Goal: Use online tool/utility: Utilize a website feature to perform a specific function

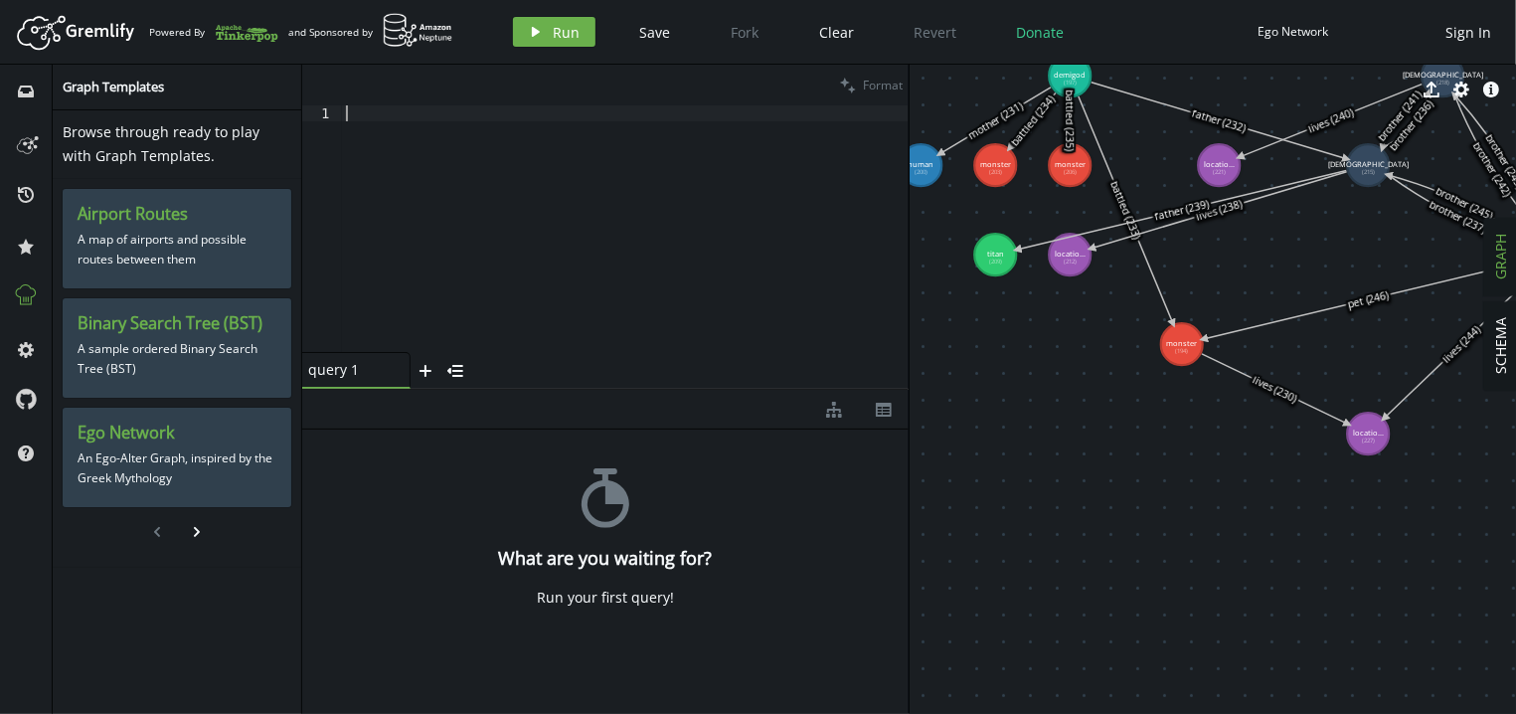
click at [563, 217] on div at bounding box center [625, 244] width 567 height 278
type textarea "п"
click at [486, 113] on div "g . V ( ) . hasLabel ( 'monster' ) . as ( 'm' ) ." at bounding box center [625, 244] width 567 height 278
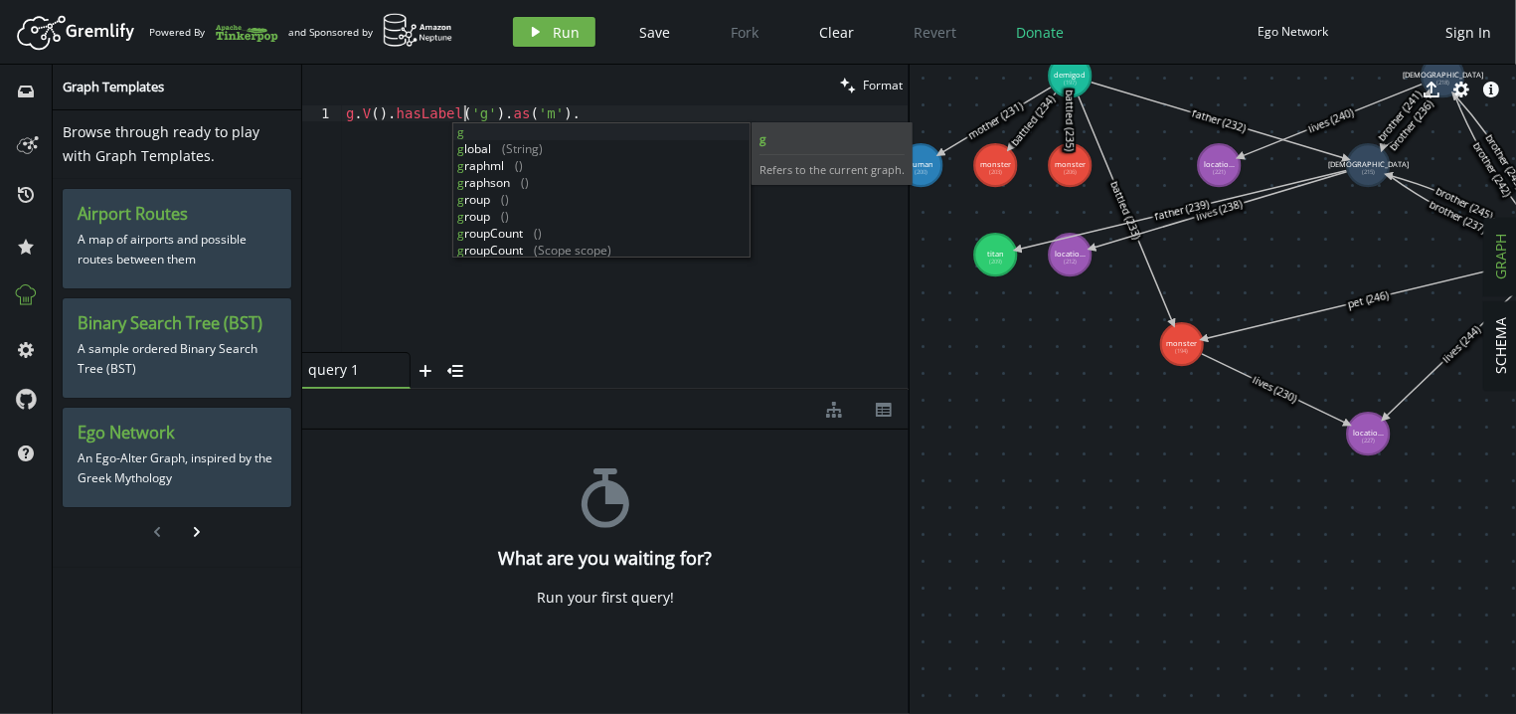
scroll to position [0, 132]
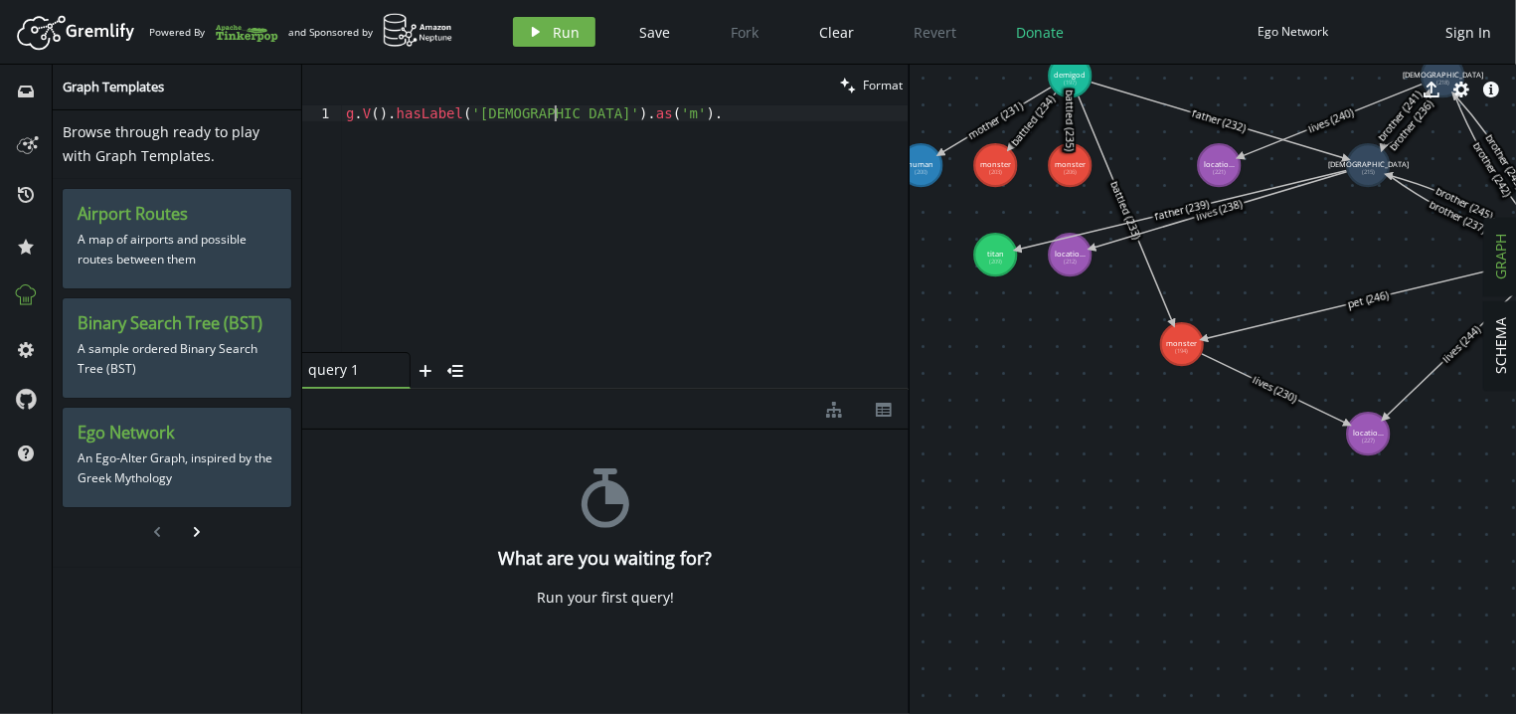
click at [598, 108] on div "g . V ( ) . hasLabel ( 'god' ) . as ( 'm' ) ." at bounding box center [625, 244] width 567 height 278
click at [635, 108] on div "g . V ( ) . hasLabel ( 'god' ) . as ( 'm' ) ." at bounding box center [625, 244] width 567 height 278
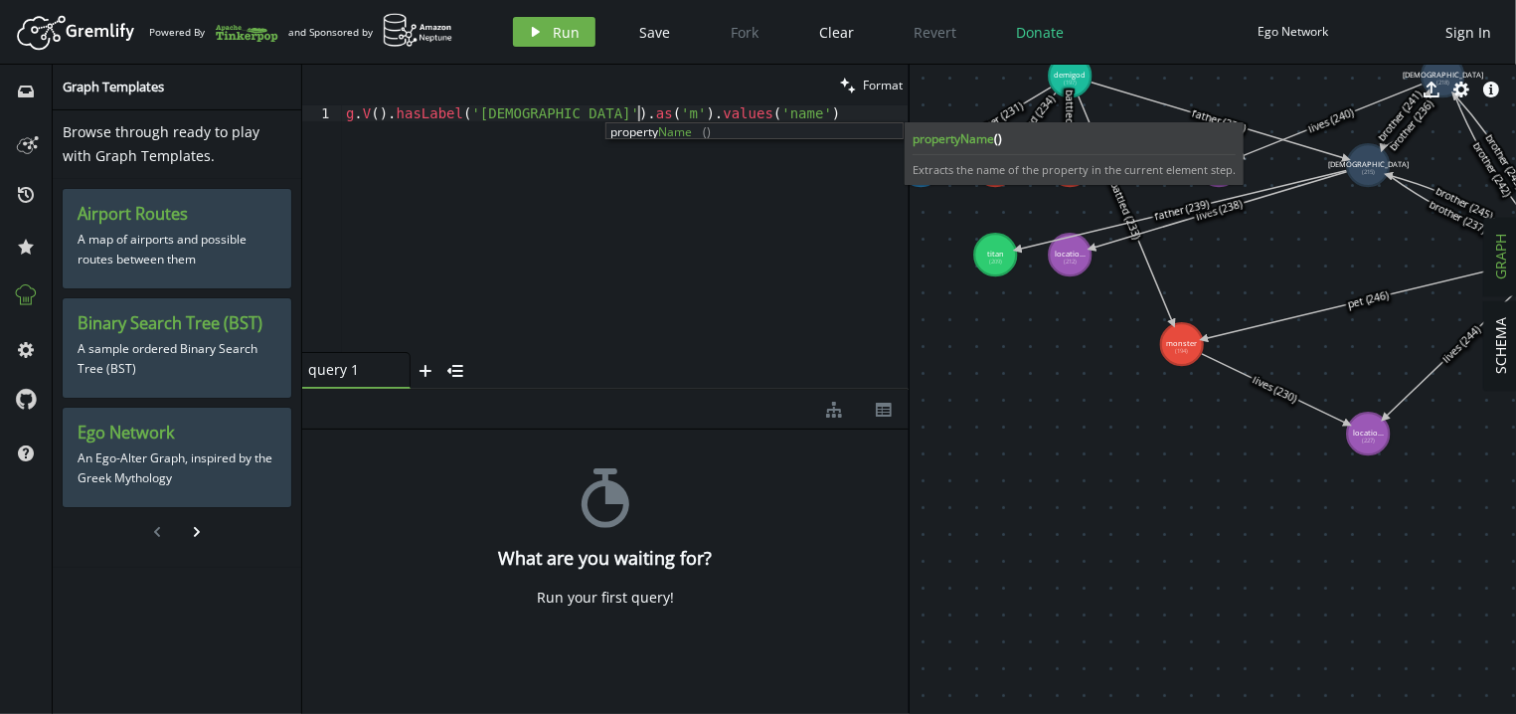
scroll to position [0, 291]
click at [554, 16] on div "Artboard Created with Sketch. Powered By and Sponsored by play Run Save Fork Cl…" at bounding box center [758, 32] width 1496 height 40
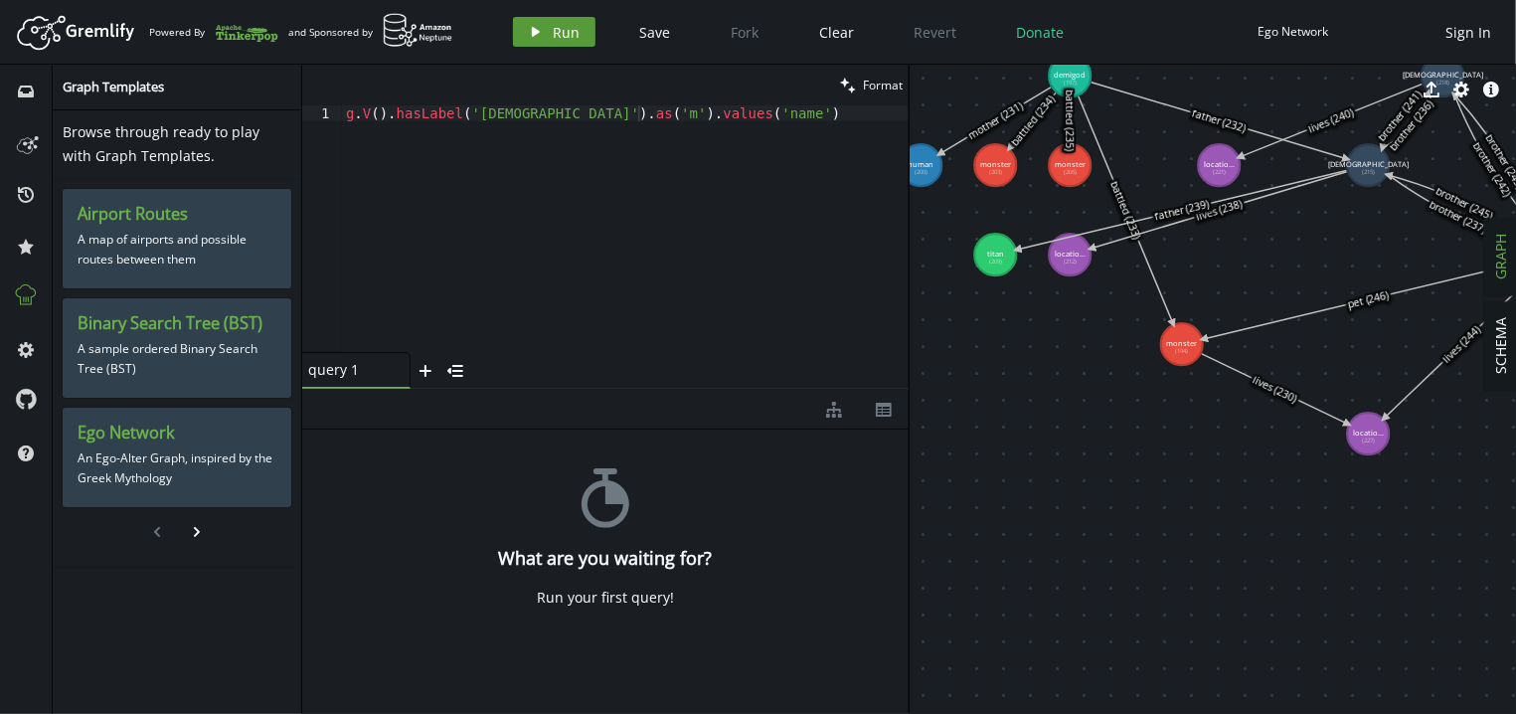
click at [554, 21] on button "play Run" at bounding box center [554, 32] width 83 height 30
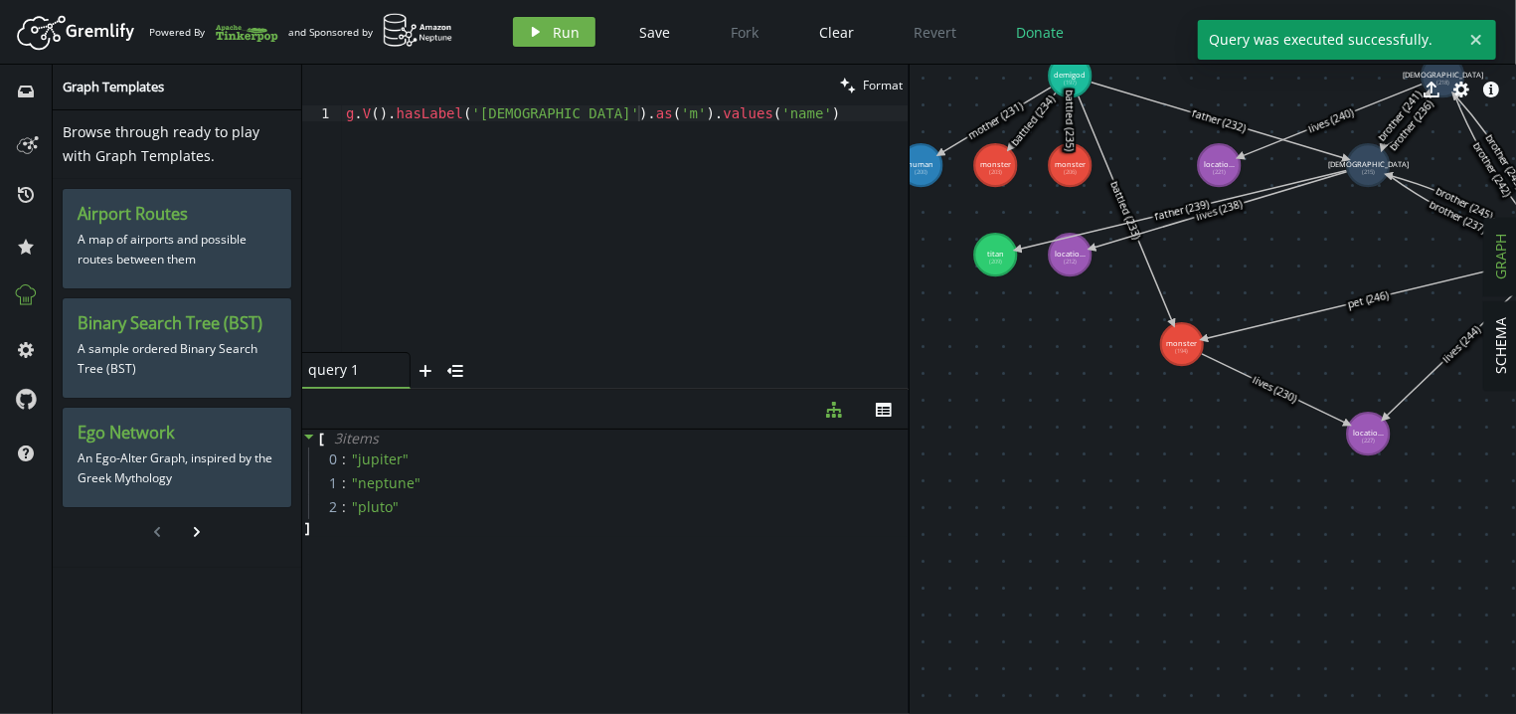
click at [551, 111] on div "g . V ( ) . hasLabel ( 'god' ) . as ( 'm' ) . values ( 'name' )" at bounding box center [625, 244] width 567 height 278
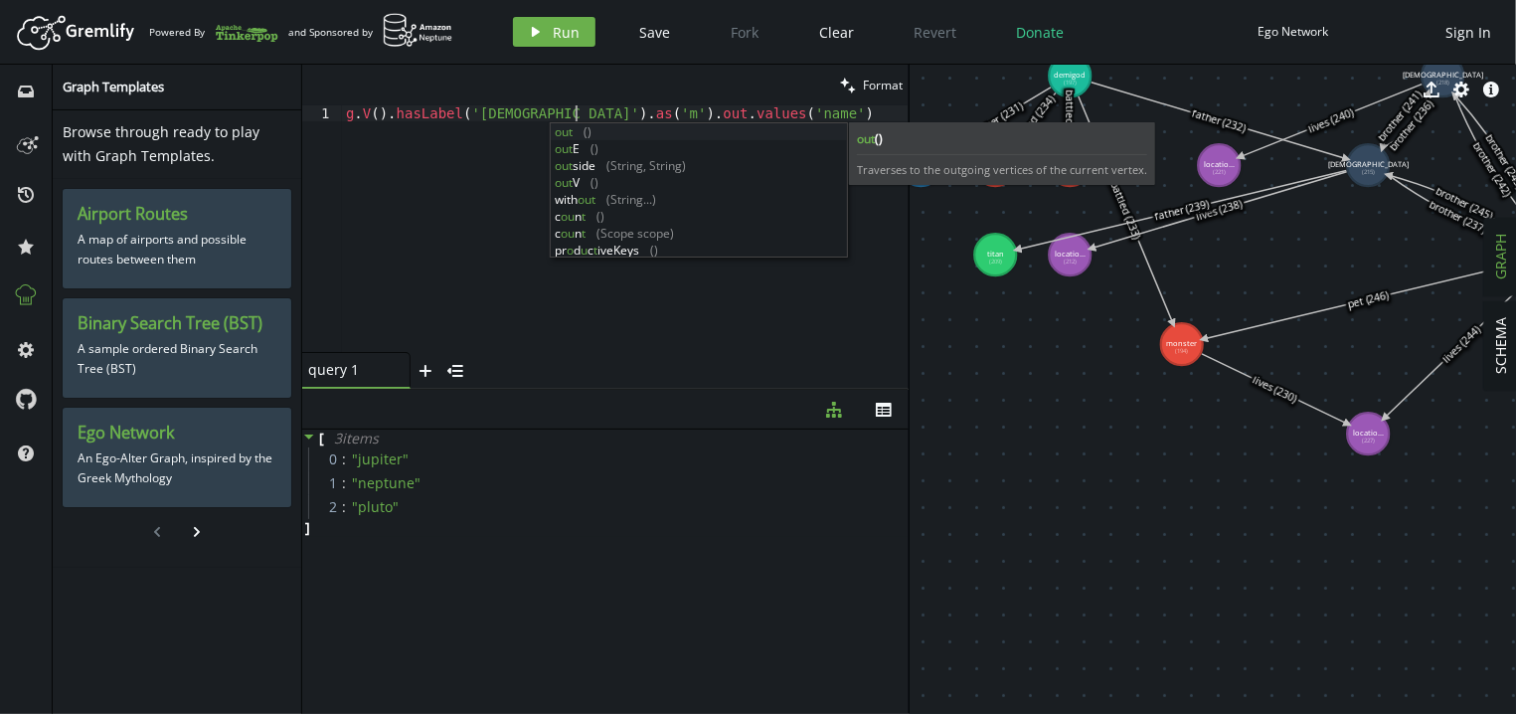
scroll to position [0, 244]
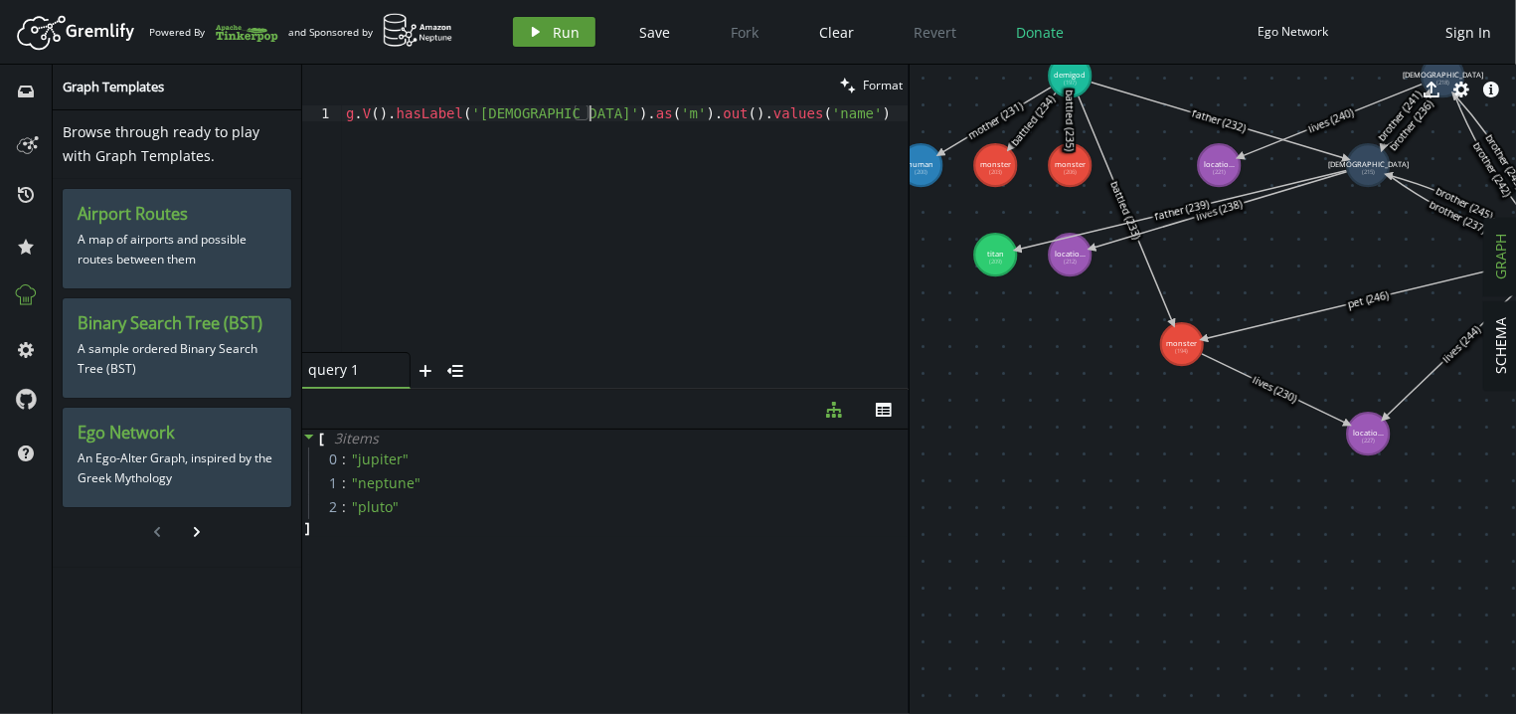
click at [554, 40] on span "Run" at bounding box center [567, 32] width 27 height 19
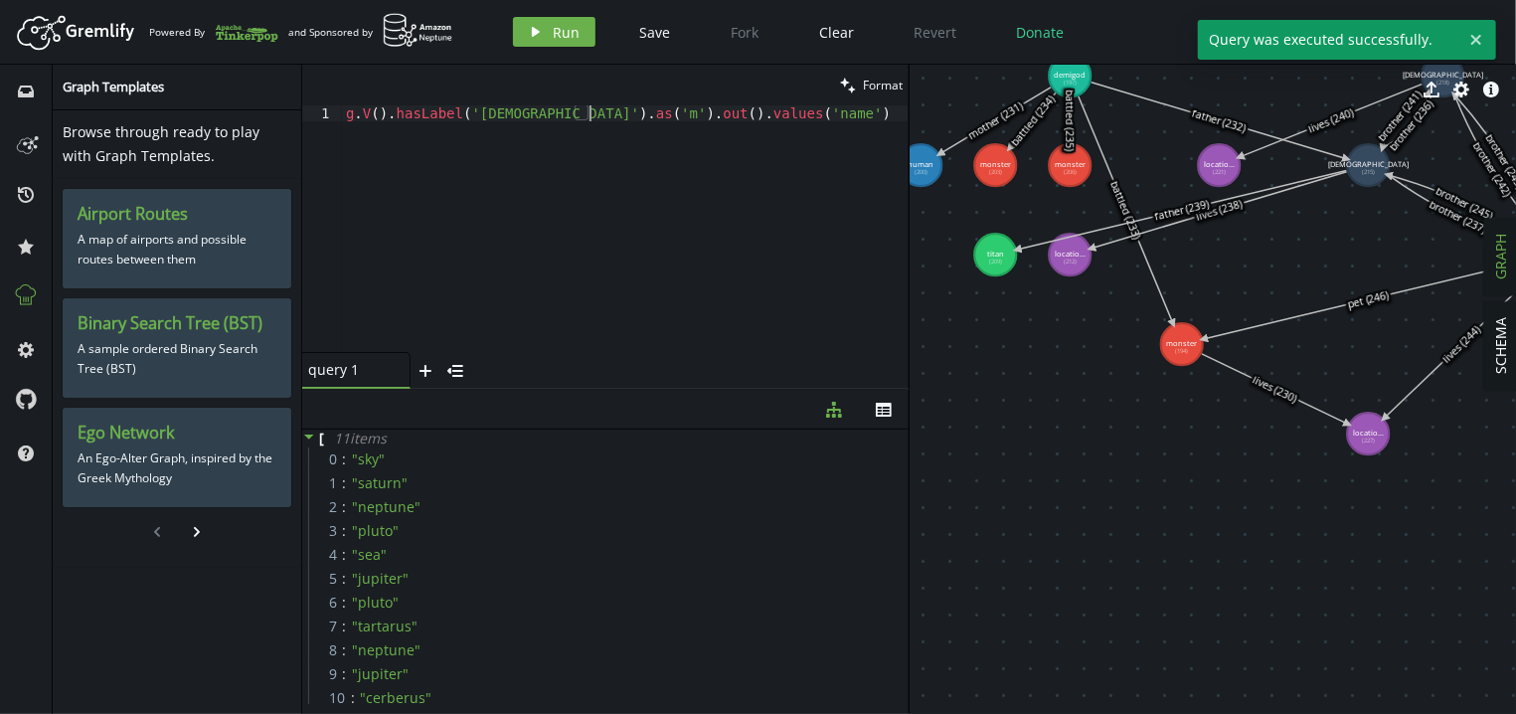
click at [588, 115] on div "g . V ( ) . hasLabel ( 'god' ) . as ( 'm' ) . out ( ) . values ( 'name' )" at bounding box center [625, 244] width 567 height 278
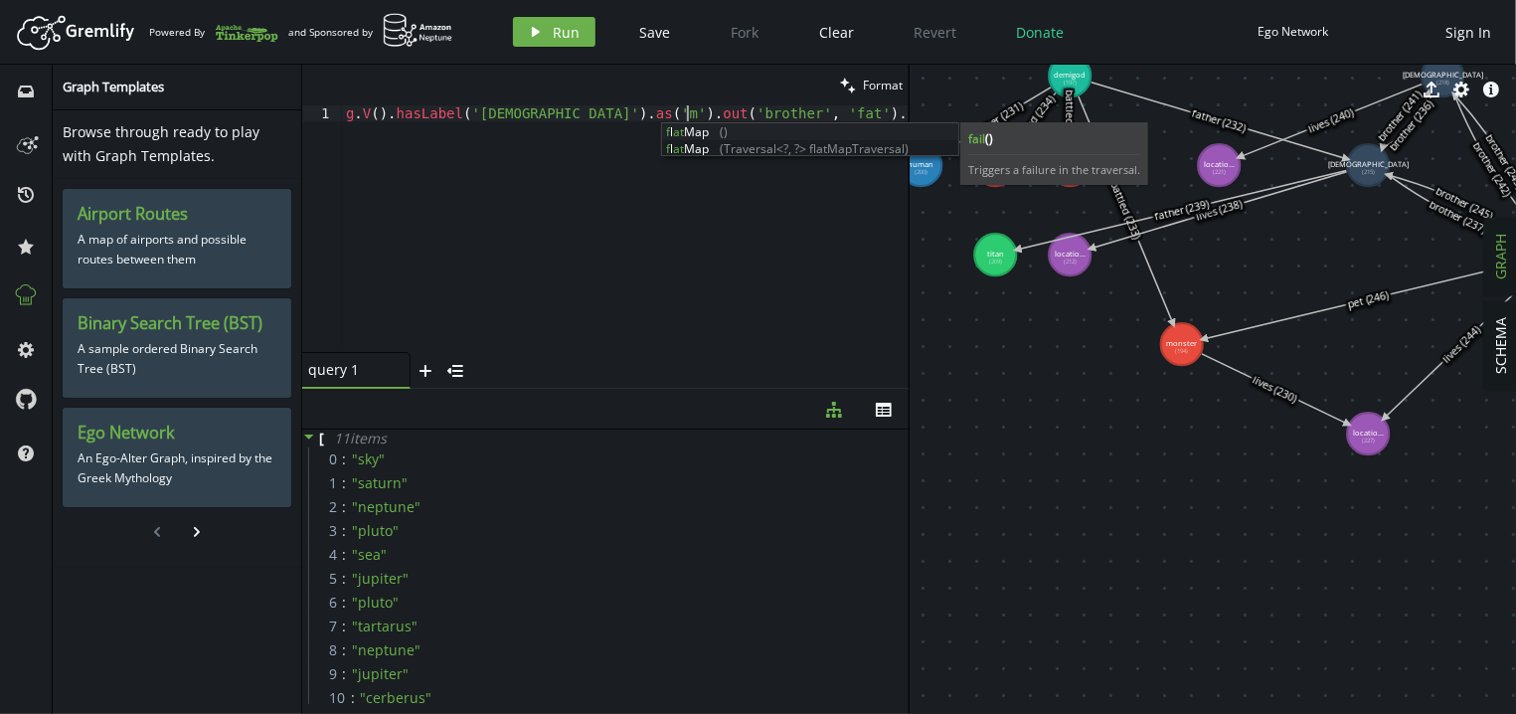
scroll to position [0, 362]
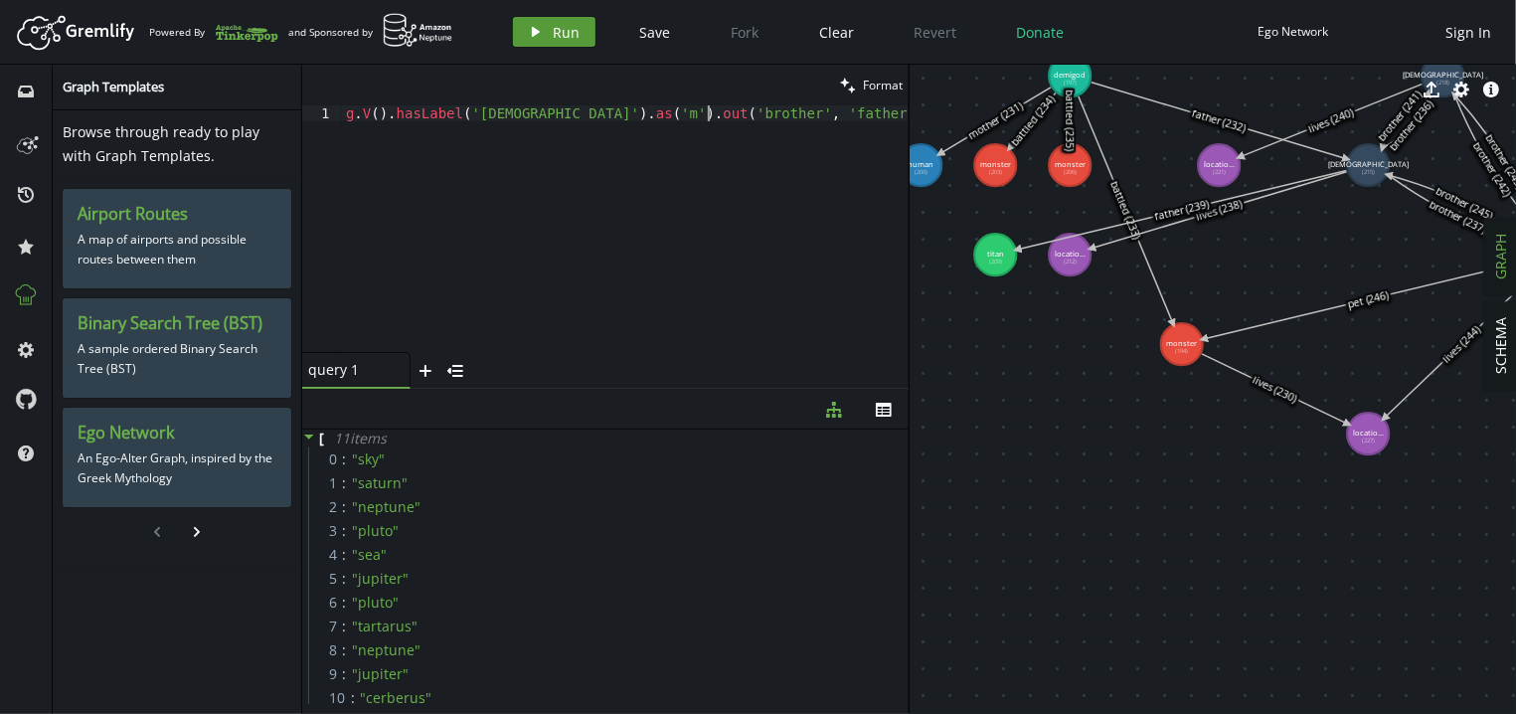
click at [587, 37] on button "play Run" at bounding box center [554, 32] width 83 height 30
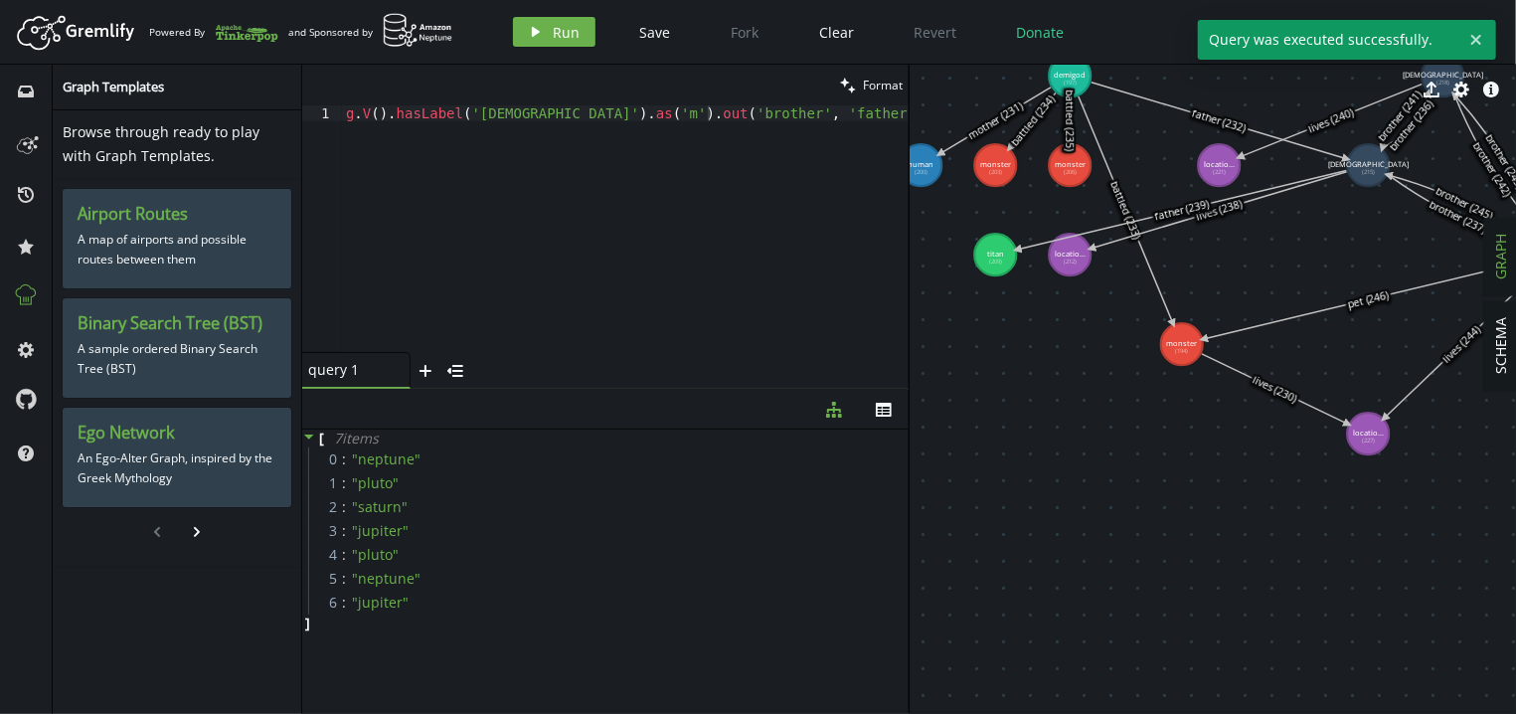
click at [854, 114] on div "g . V ( ) . hasLabel ( 'god' ) . as ( 'm' ) . out ( 'brother' , 'father' ) . va…" at bounding box center [625, 244] width 567 height 278
click at [727, 116] on div "g . V ( ) . hasLabel ( 'god' ) . as ( 'm' ) . out ( 'brother' , 'father' ) . va…" at bounding box center [625, 244] width 567 height 278
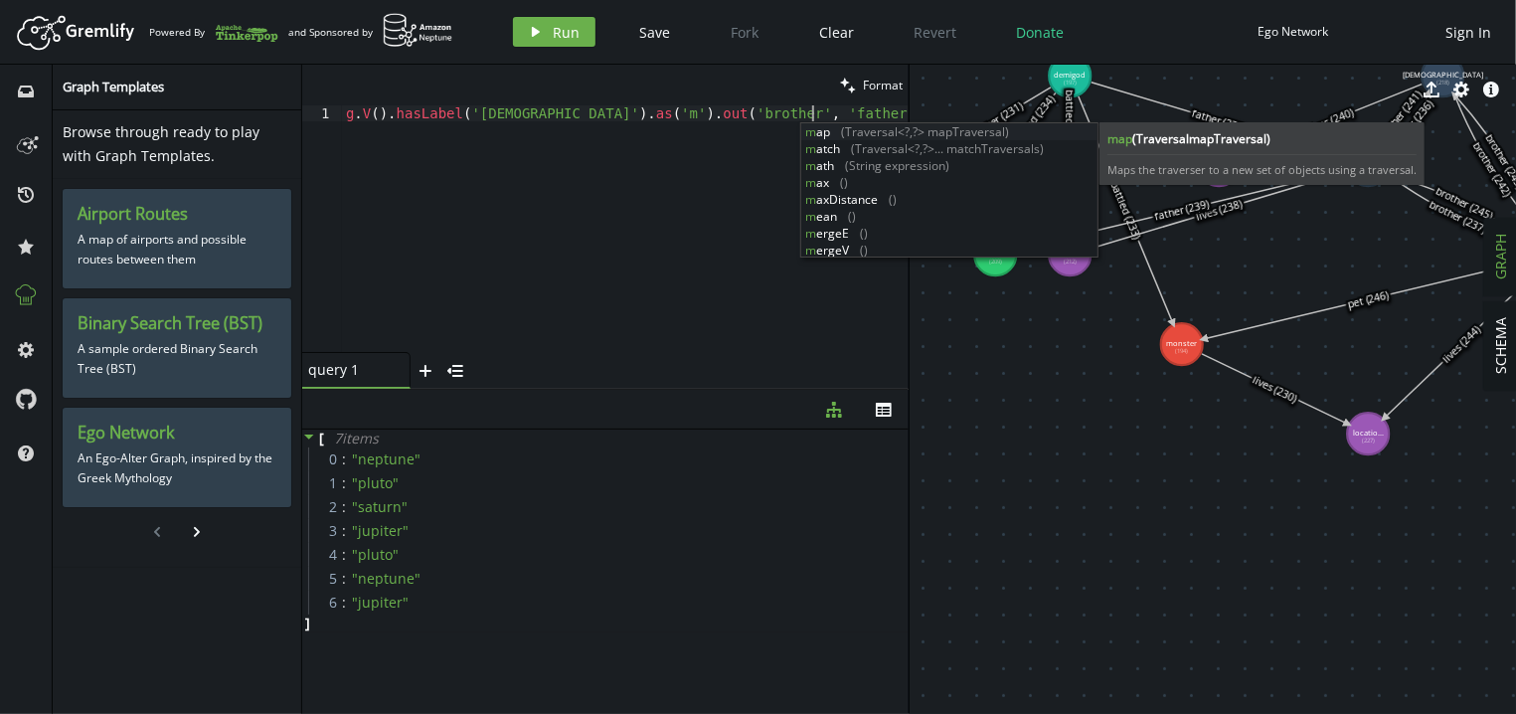
click at [529, 116] on div "g . V ( ) . hasLabel ( 'god' ) . as ( 'm' ) . out ( 'brother' , 'father' ) . wh…" at bounding box center [641, 244] width 599 height 278
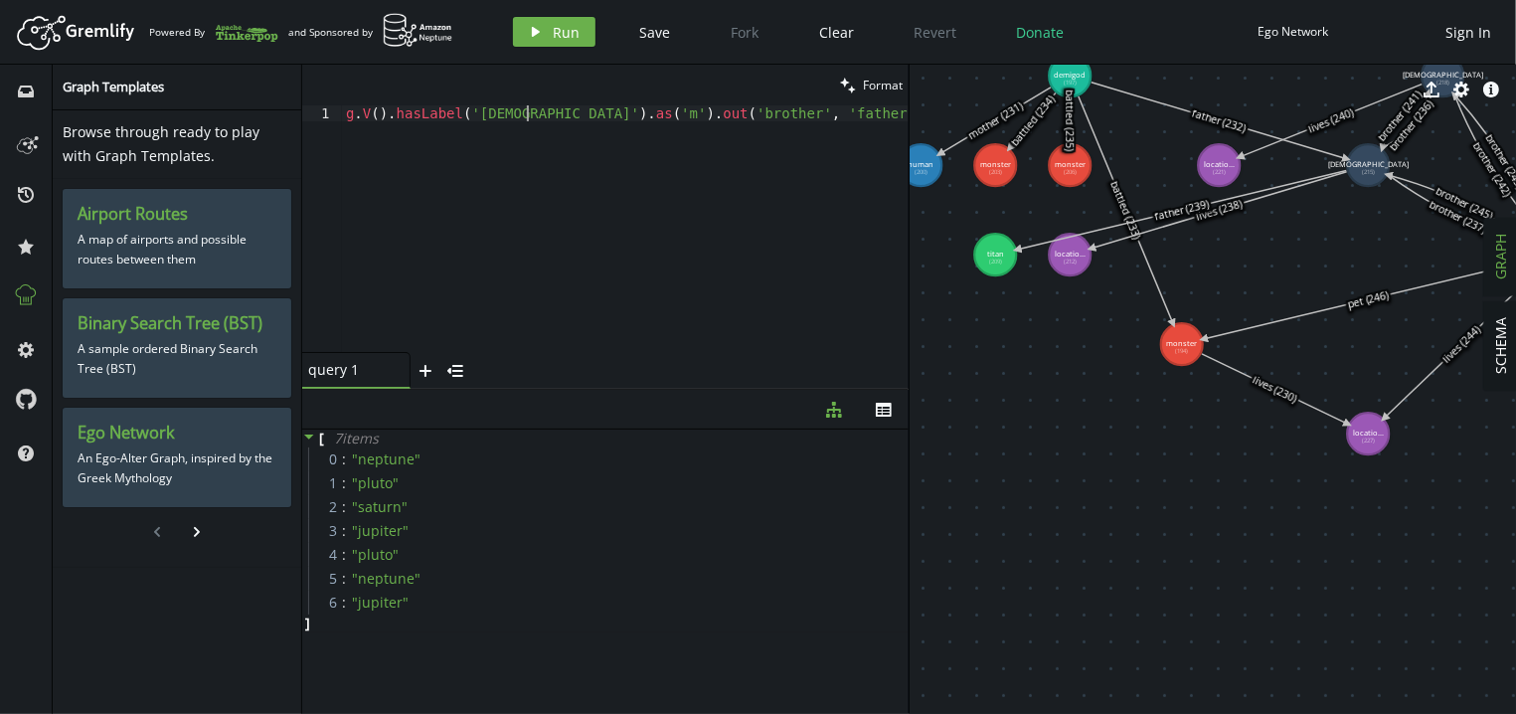
click at [529, 116] on div "g . V ( ) . hasLabel ( 'god' ) . as ( 'm' ) . out ( 'brother' , 'father' ) . wh…" at bounding box center [641, 244] width 599 height 278
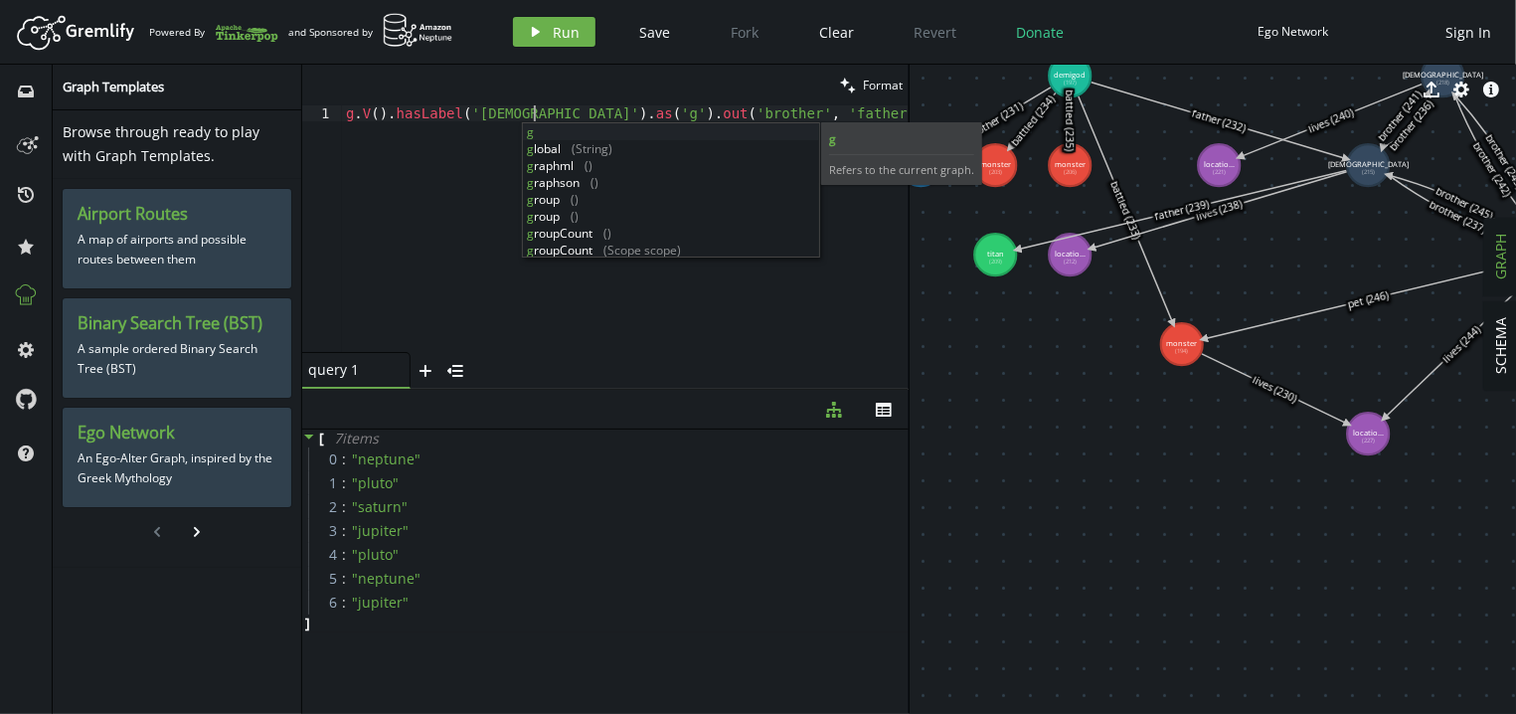
scroll to position [0, 188]
click at [809, 115] on div "g . V ( ) . hasLabel ( 'god' ) . as ( 'g' ) . out ( 'brother' , 'father' ) . wh…" at bounding box center [641, 244] width 599 height 278
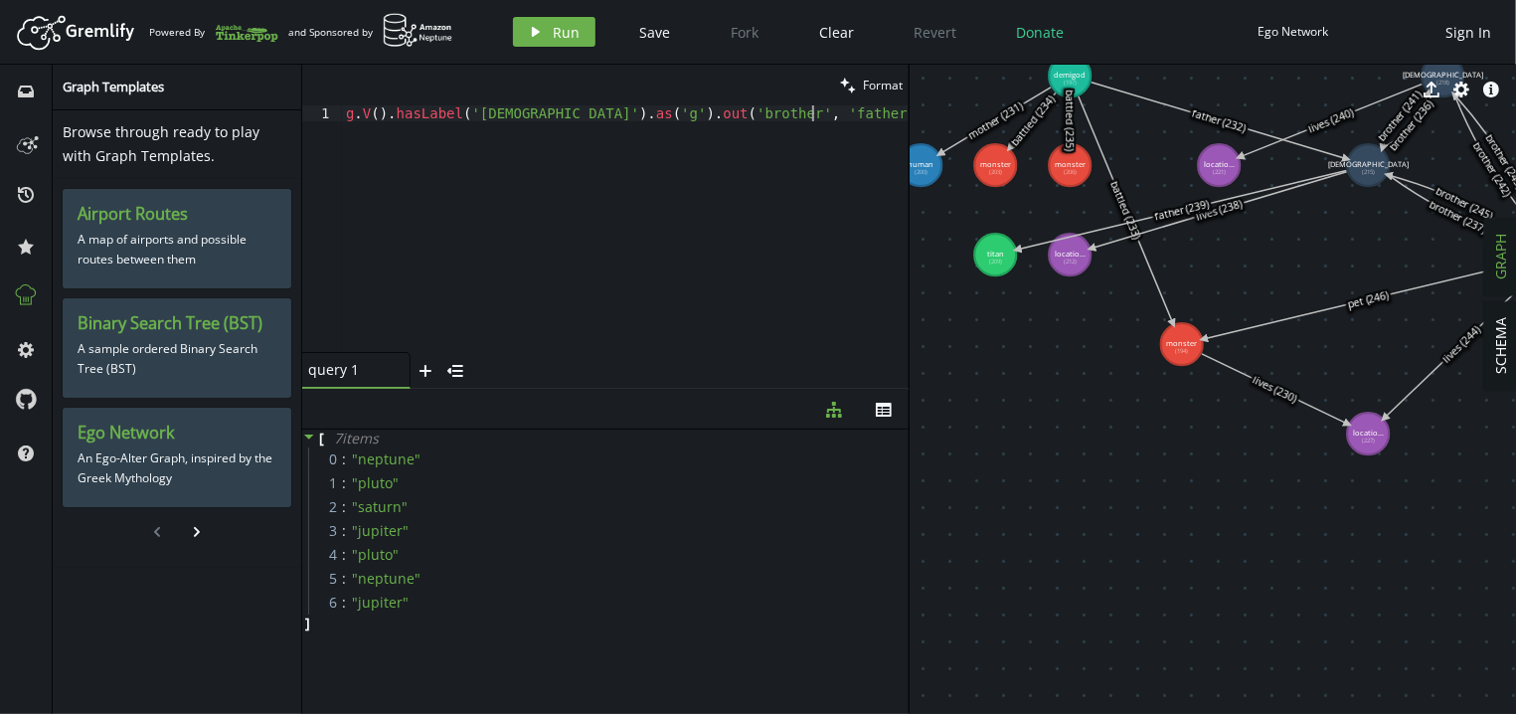
click at [809, 115] on div "g . V ( ) . hasLabel ( 'god' ) . as ( 'g' ) . out ( 'brother' , 'father' ) . wh…" at bounding box center [641, 244] width 599 height 278
click at [579, 36] on button "play Run" at bounding box center [554, 32] width 83 height 30
click at [552, 114] on div "g . V ( ) . hasLabel ( 'god' ) . as ( 'g' ) . out ( 'brother' , 'father' ) . wh…" at bounding box center [641, 244] width 599 height 278
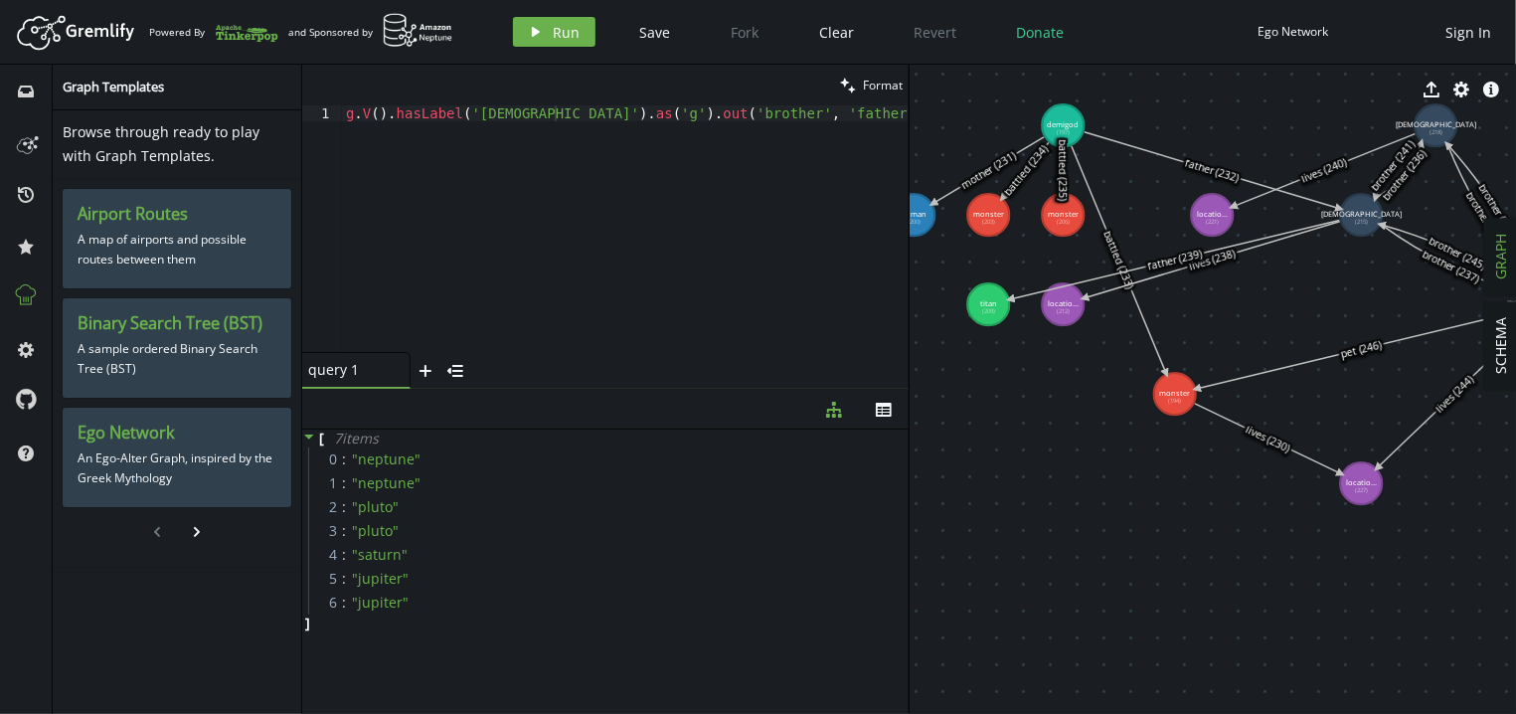
drag, startPoint x: 1216, startPoint y: 444, endPoint x: 1212, endPoint y: 494, distance: 49.9
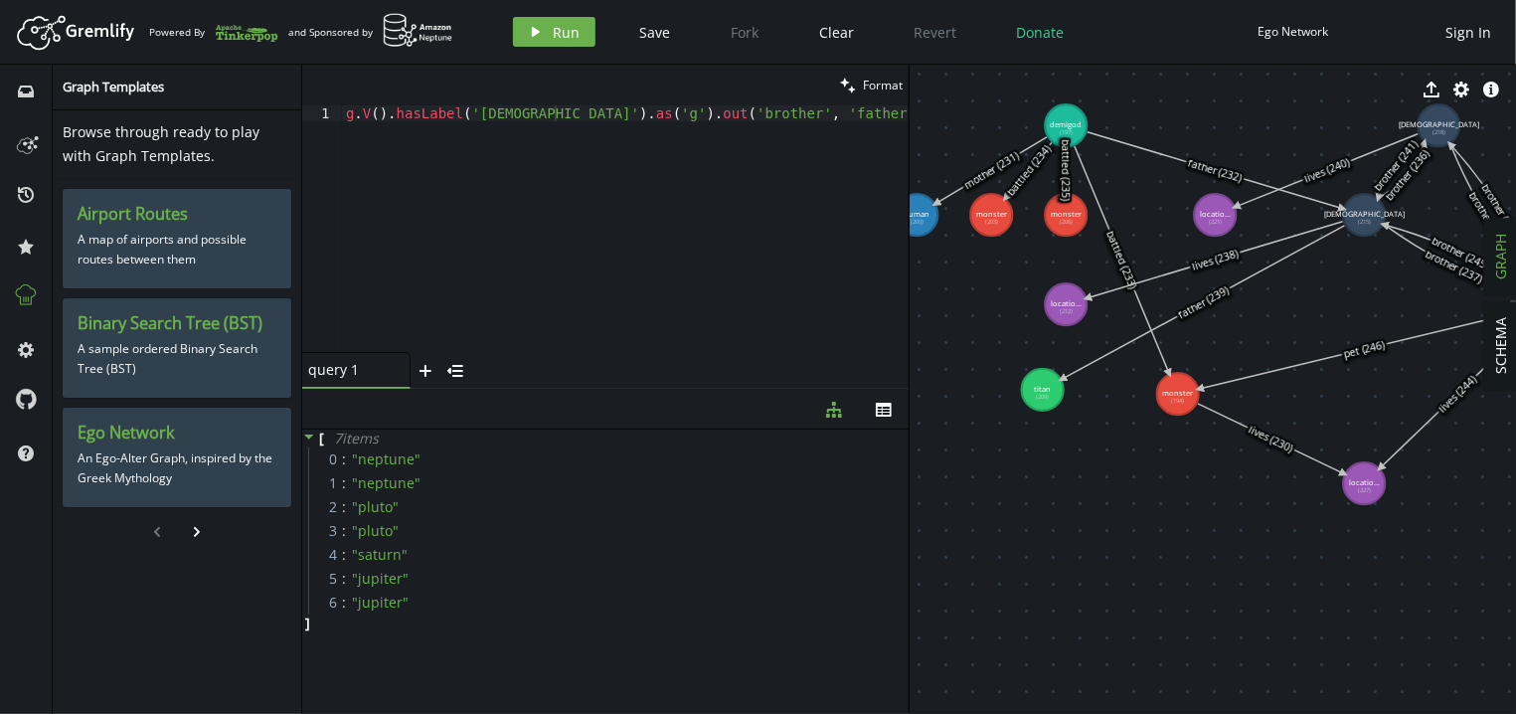
drag, startPoint x: 990, startPoint y: 305, endPoint x: 1047, endPoint y: 397, distance: 107.6
click at [1047, 394] on tspan "titan" at bounding box center [1042, 389] width 17 height 10
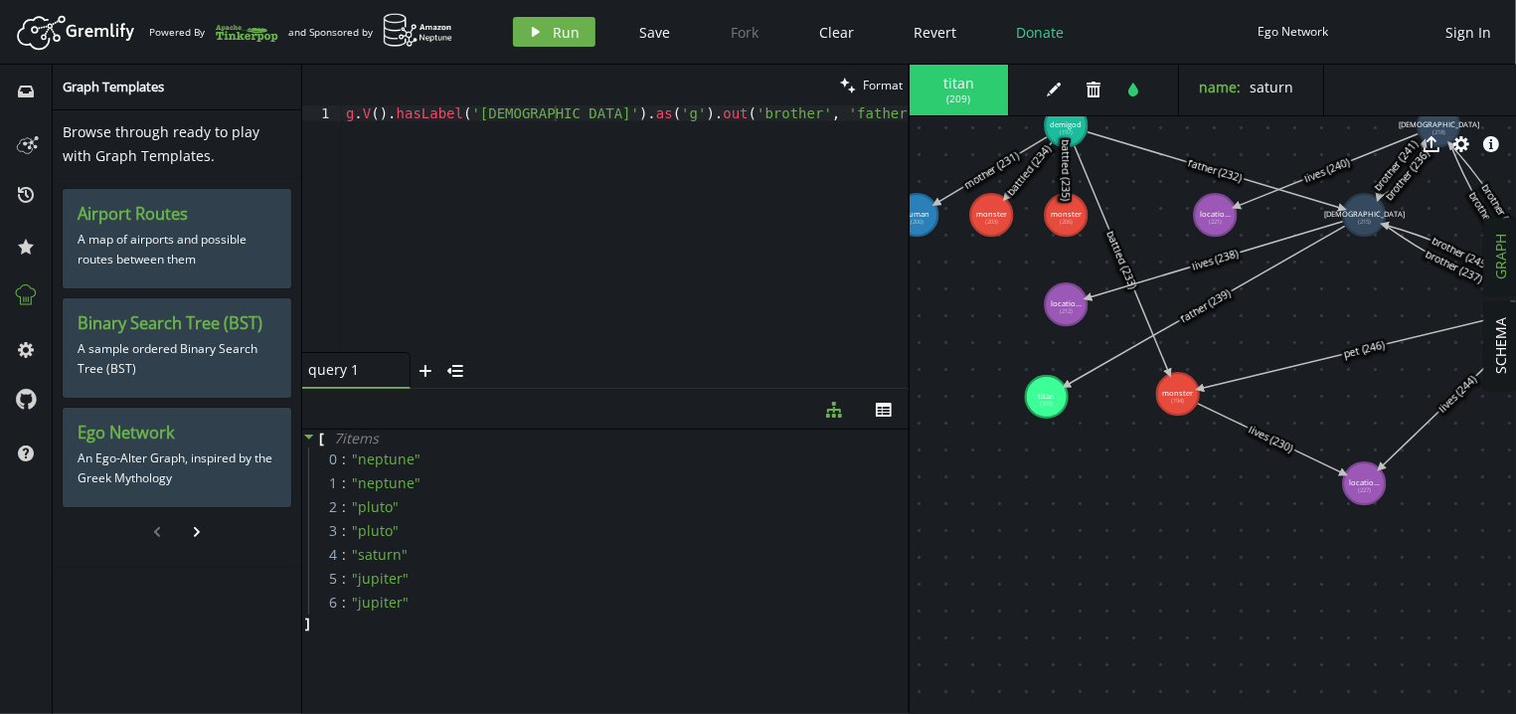
click at [721, 111] on div "g . V ( ) . hasLabel ( 'god' ) . as ( 'g' ) . out ( 'brother' , 'father' ) . wh…" at bounding box center [641, 244] width 599 height 278
click at [404, 131] on div "g . V ( ) . hasLabel ( 'god' ) . as ( 'g' ) . out ( 'brother' , 'father' ) . wh…" at bounding box center [625, 244] width 567 height 278
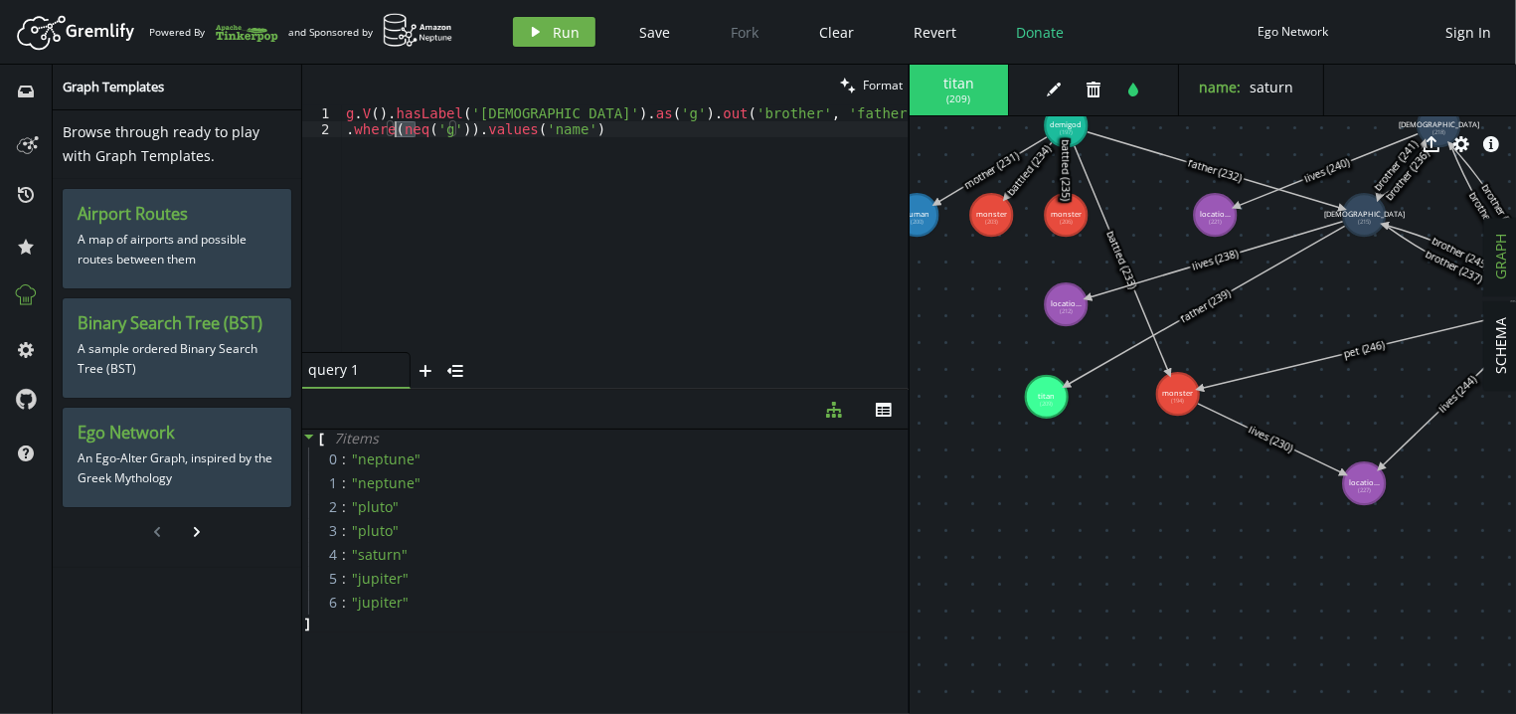
click at [401, 118] on div "g . V ( ) . hasLabel ( 'god' ) . as ( 'g' ) . out ( 'brother' , 'father' ) . wh…" at bounding box center [625, 244] width 567 height 278
click at [393, 130] on div "g . V ( ) . hasLabel ( 'god' ) . as ( 'g' ) . out ( 'brother' , 'father' ) . wh…" at bounding box center [625, 244] width 567 height 278
click at [407, 130] on div "g . V ( ) . hasLabel ( 'god' ) . as ( 'g' ) . out ( 'brother' , 'father' ) . wh…" at bounding box center [625, 244] width 567 height 278
click at [564, 35] on span "Run" at bounding box center [567, 32] width 27 height 19
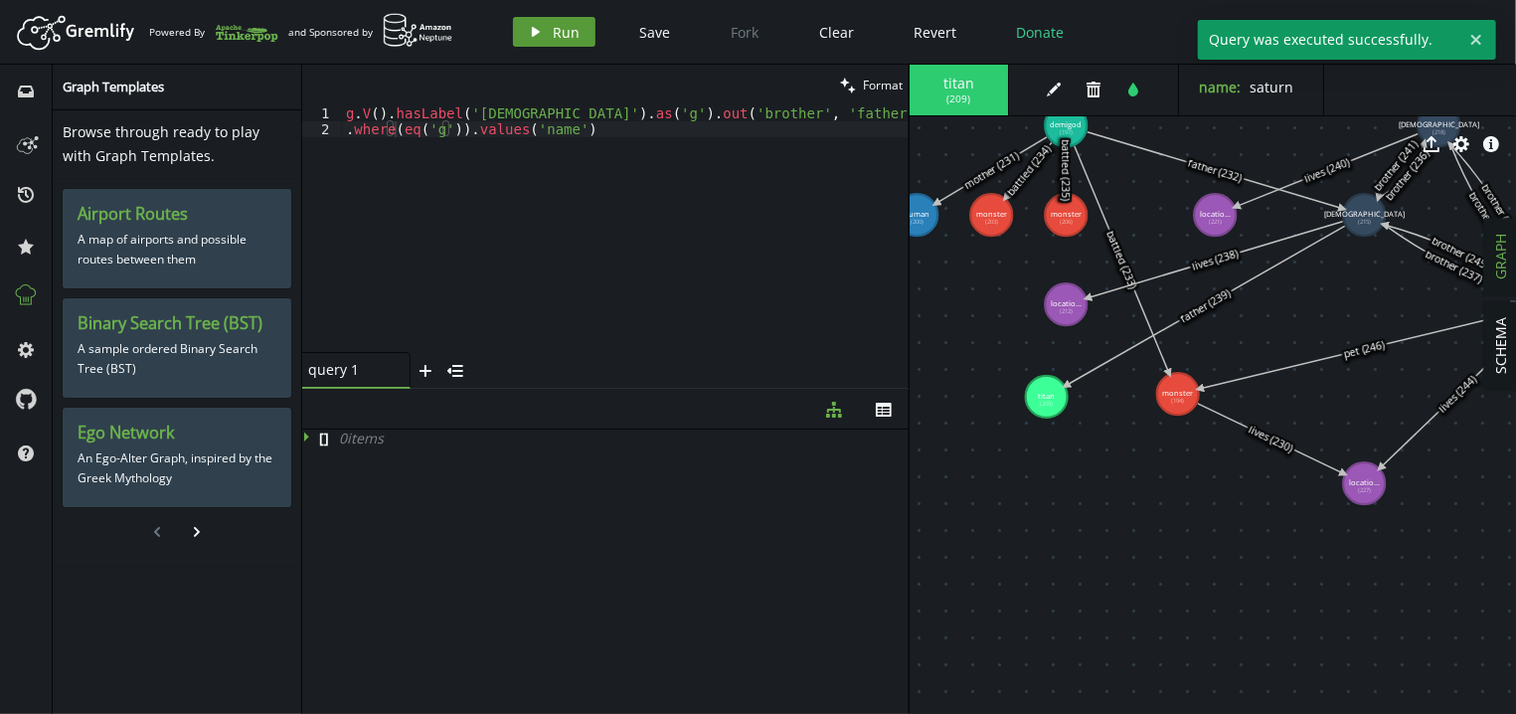
click at [545, 30] on button "play Run" at bounding box center [554, 32] width 83 height 30
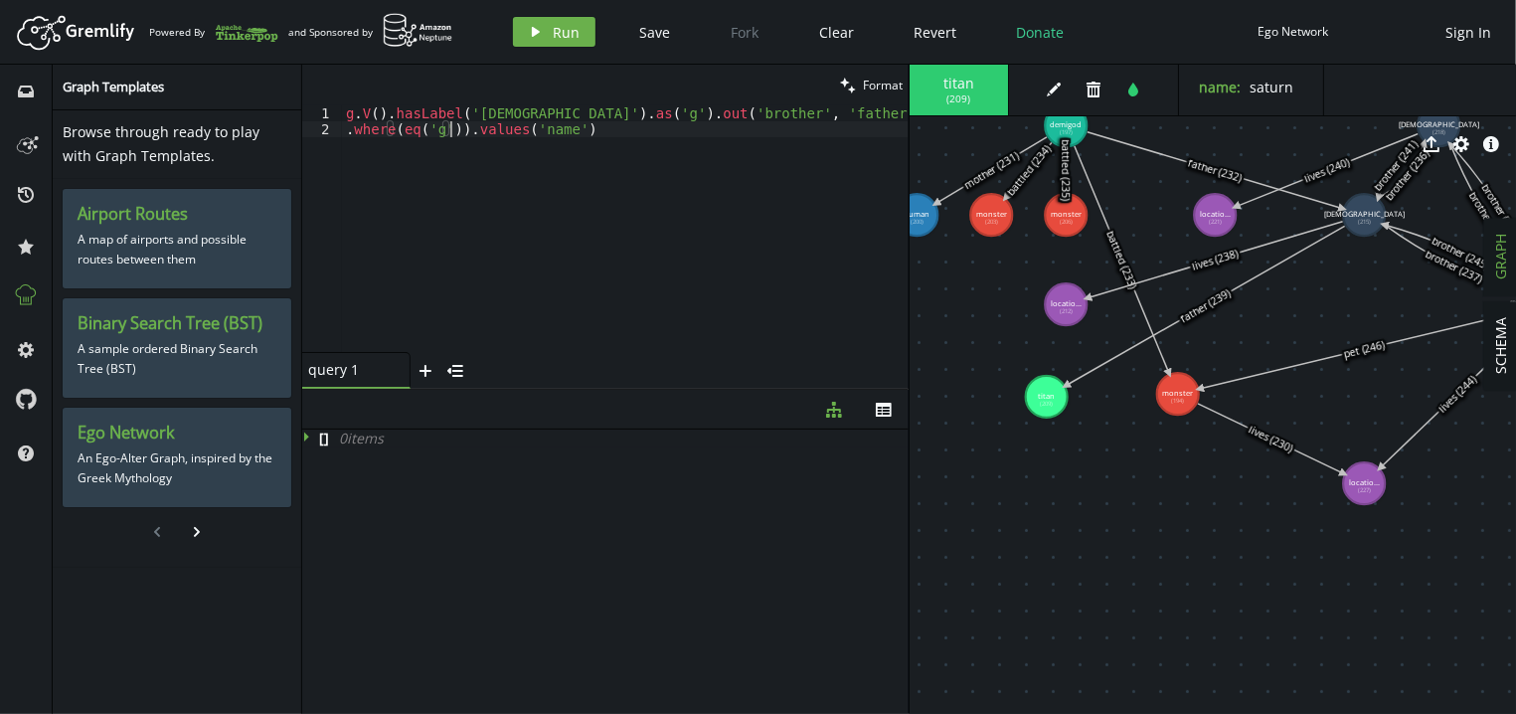
click at [453, 133] on div "g . V ( ) . hasLabel ( 'god' ) . as ( 'g' ) . out ( 'brother' , 'father' ) . wh…" at bounding box center [625, 244] width 567 height 278
click at [549, 114] on div "g . V ( ) . hasLabel ( 'god' ) . as ( 'g' ) . out ( 'brother' , 'father' ) . wh…" at bounding box center [625, 244] width 567 height 278
click at [473, 149] on div "g . V ( ) . hasLabel ( 'god' ) . as ( 'g' ) . out ( 'brother' , 'father' ) . wh…" at bounding box center [625, 244] width 567 height 278
type textarea "// .where(eq('g'))"
click at [545, 21] on button "play Run" at bounding box center [554, 32] width 83 height 30
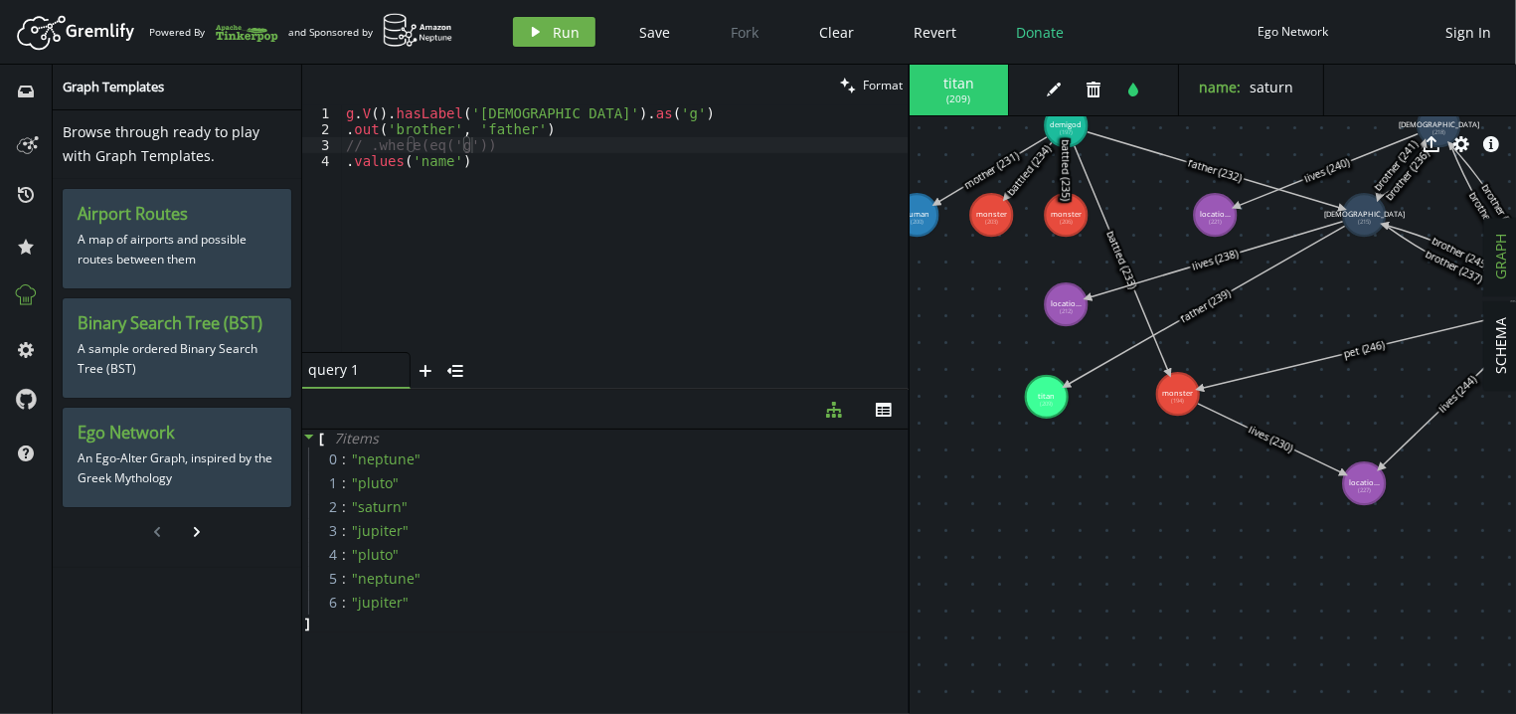
click at [504, 137] on div "g . V ( ) . hasLabel ( 'god' ) . as ( 'g' ) . out ( 'brother' , 'father' ) // .…" at bounding box center [625, 244] width 567 height 278
click at [578, 36] on span "Run" at bounding box center [567, 32] width 27 height 19
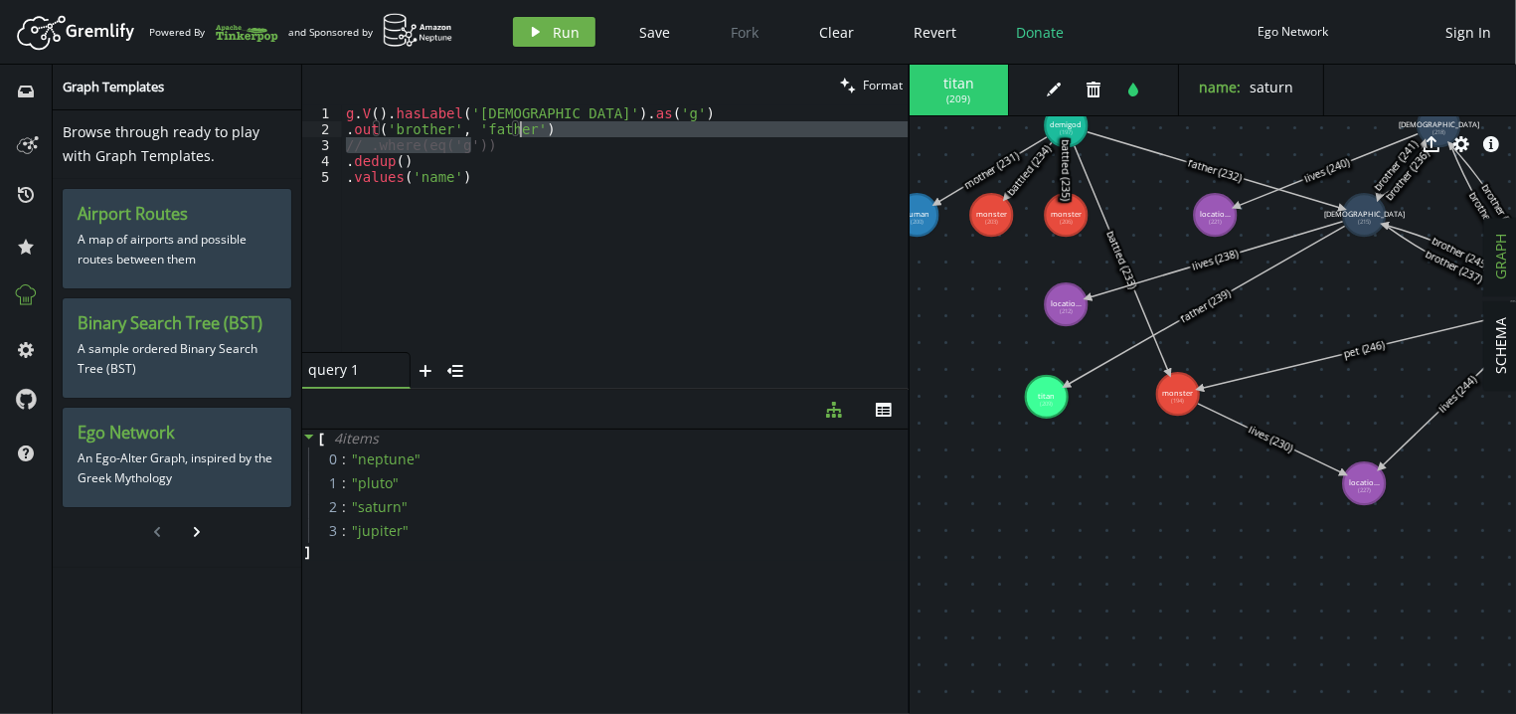
drag, startPoint x: 515, startPoint y: 137, endPoint x: 526, endPoint y: 130, distance: 13.0
click at [526, 130] on div "g . V ( ) . hasLabel ( 'god' ) . as ( 'g' ) . out ( 'brother' , 'father' ) // .…" at bounding box center [625, 244] width 567 height 278
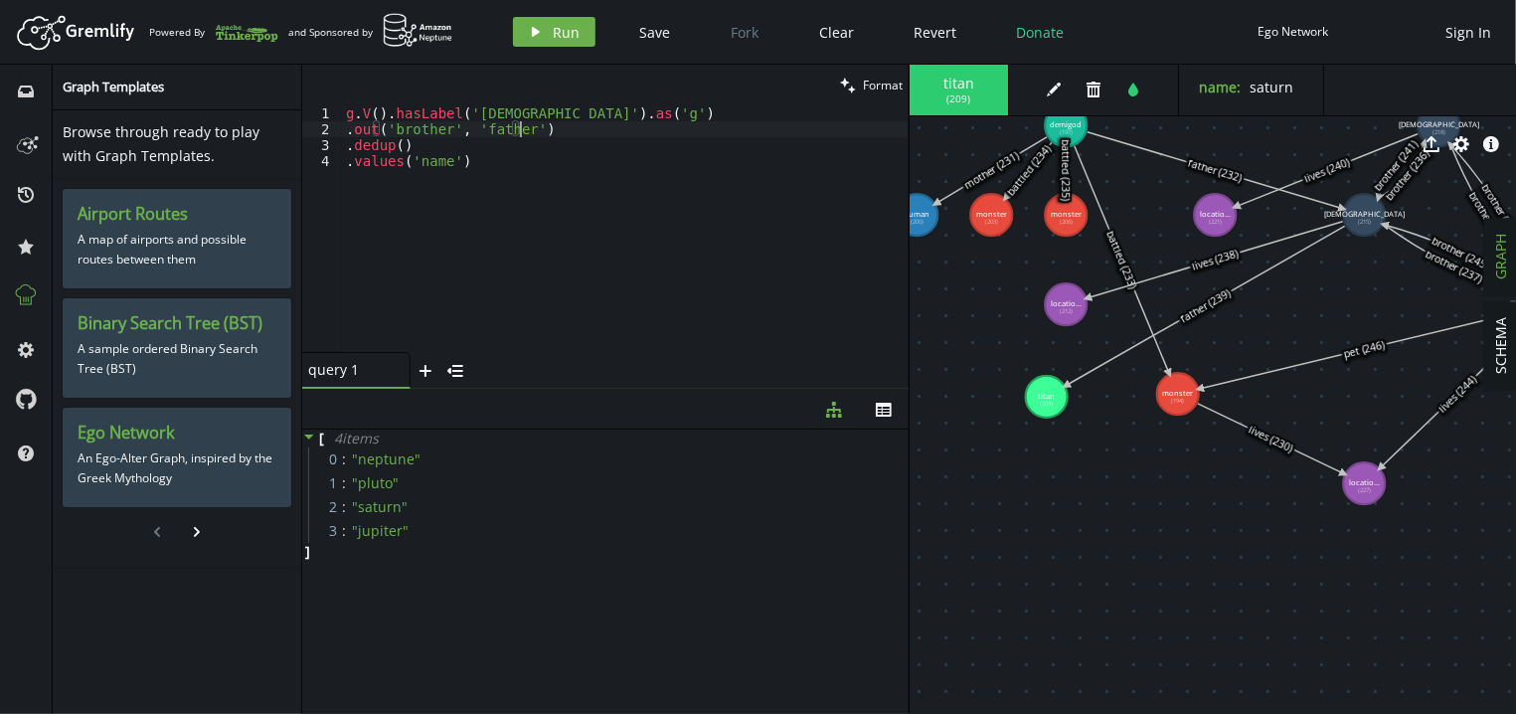
click at [482, 149] on div "g . V ( ) . hasLabel ( 'god' ) . as ( 'g' ) . out ( 'brother' , 'father' ) . de…" at bounding box center [625, 244] width 567 height 278
paste textarea "// .where(eq('g')"
click at [525, 32] on button "play Run" at bounding box center [554, 32] width 83 height 30
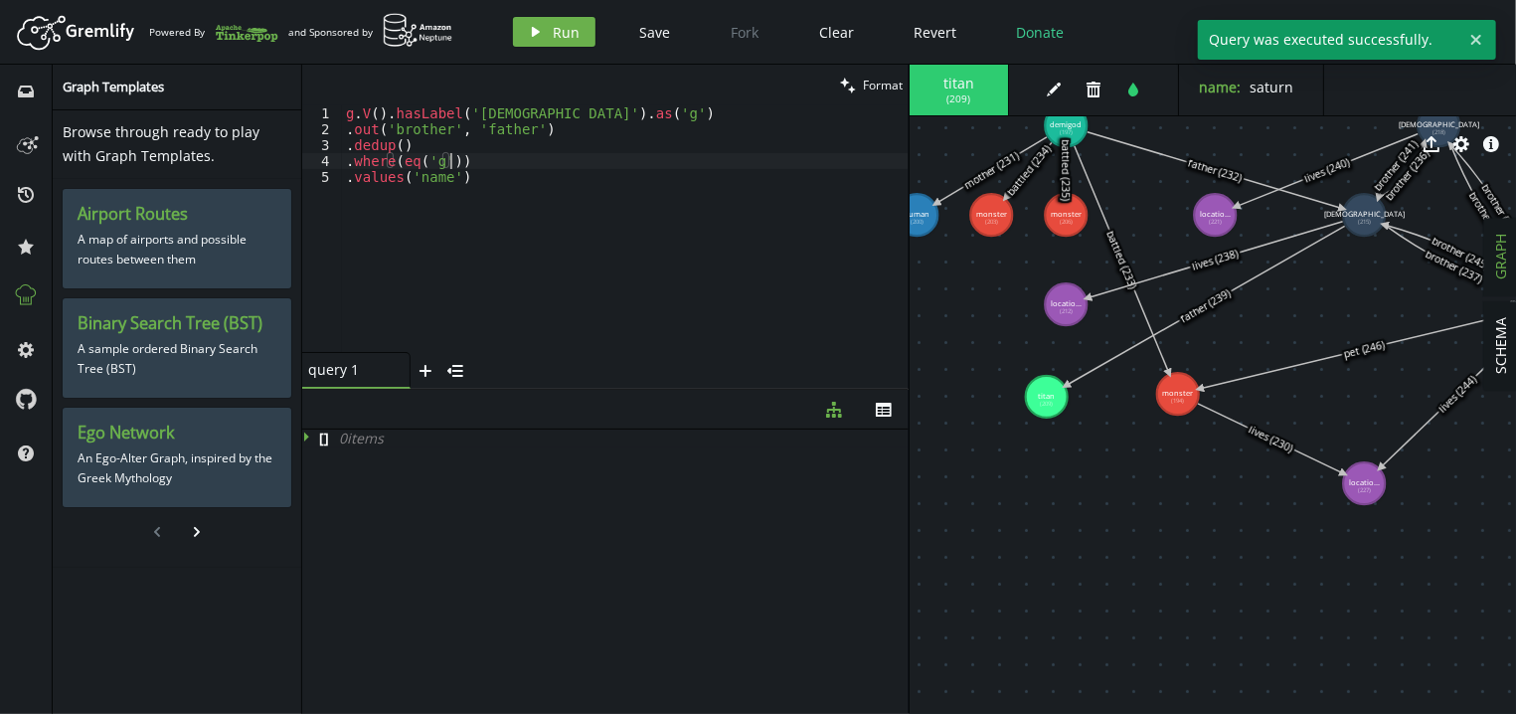
click at [485, 154] on div "g . V ( ) . hasLabel ( 'god' ) . as ( 'g' ) . out ( 'brother' , 'father' ) . de…" at bounding box center [625, 244] width 567 height 278
click at [400, 165] on div "g . V ( ) . hasLabel ( 'god' ) . as ( 'g' ) . out ( 'brother' , 'father' ) . de…" at bounding box center [625, 244] width 567 height 278
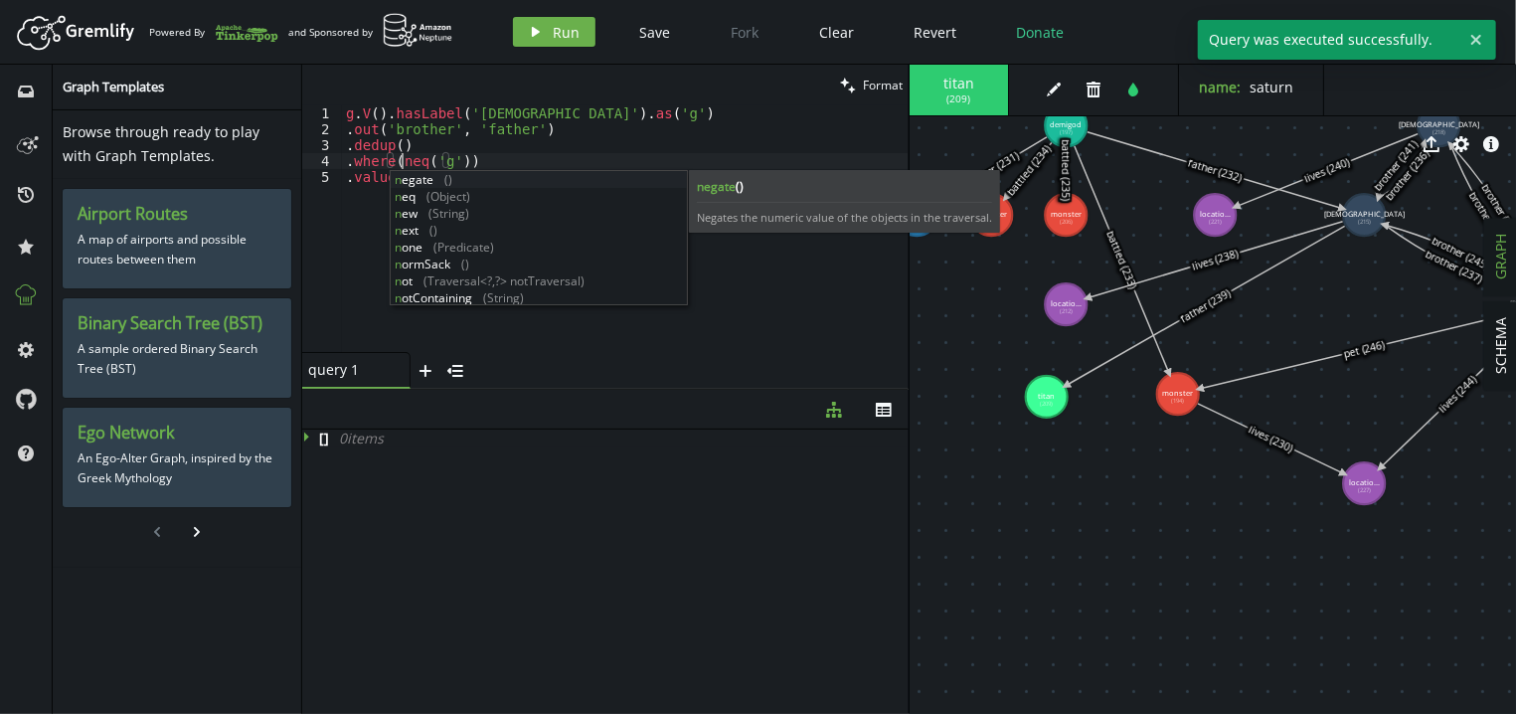
scroll to position [0, 56]
type textarea ".where(neq('g'))"
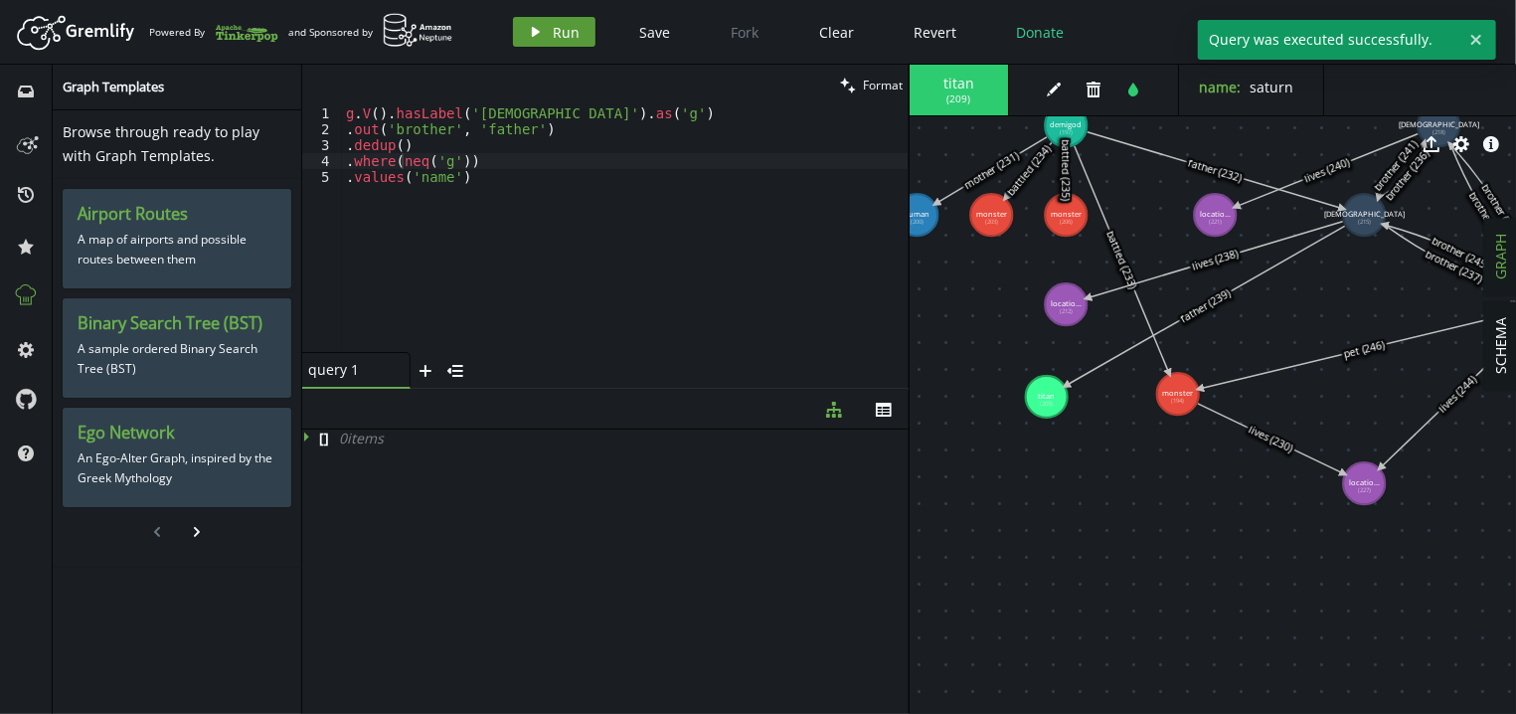
click at [567, 36] on span "Run" at bounding box center [567, 32] width 27 height 19
